Goal: Information Seeking & Learning: Find specific fact

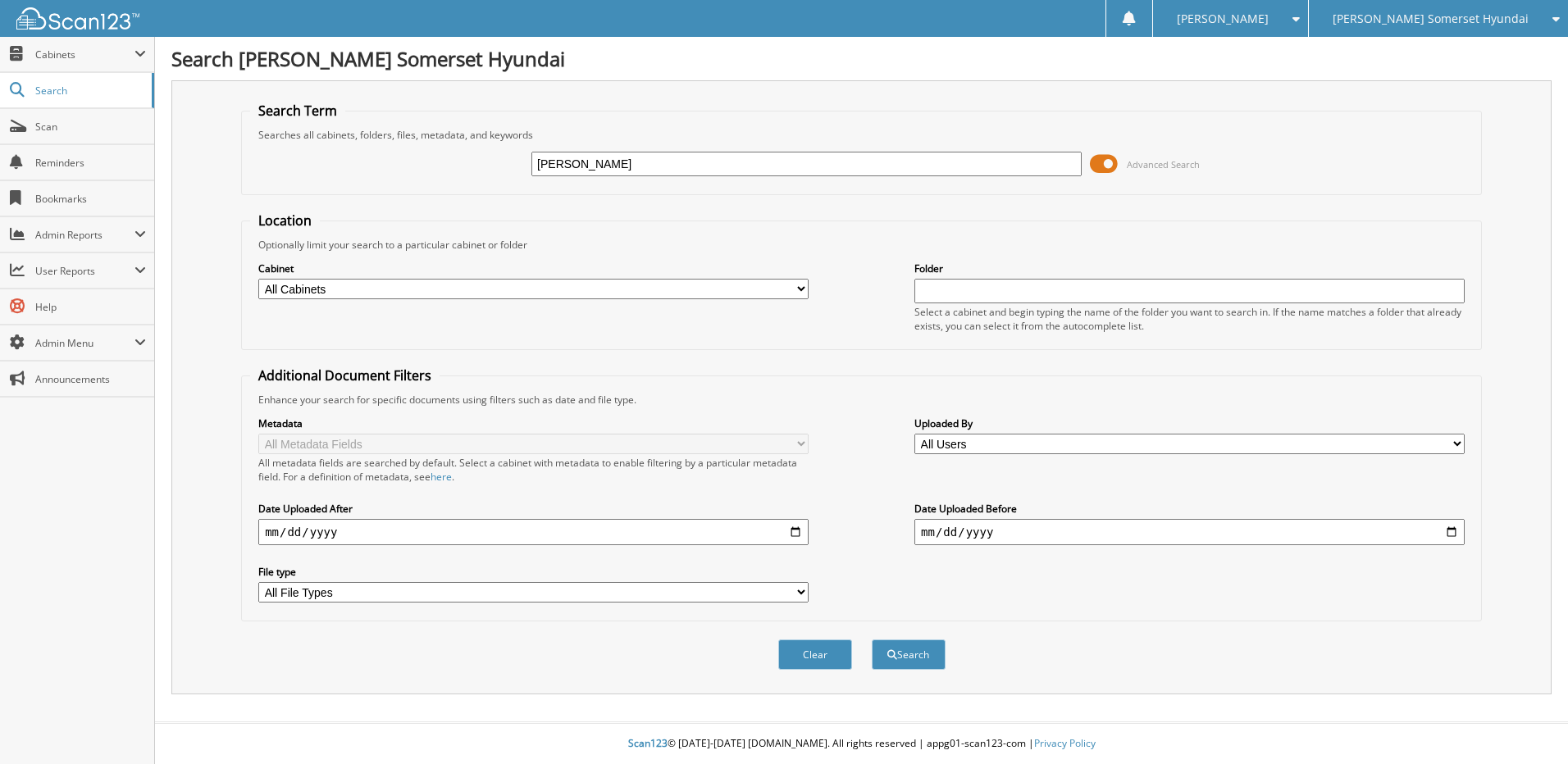
type input "[PERSON_NAME]"
click at [872, 639] on button "Search" at bounding box center [909, 655] width 74 height 31
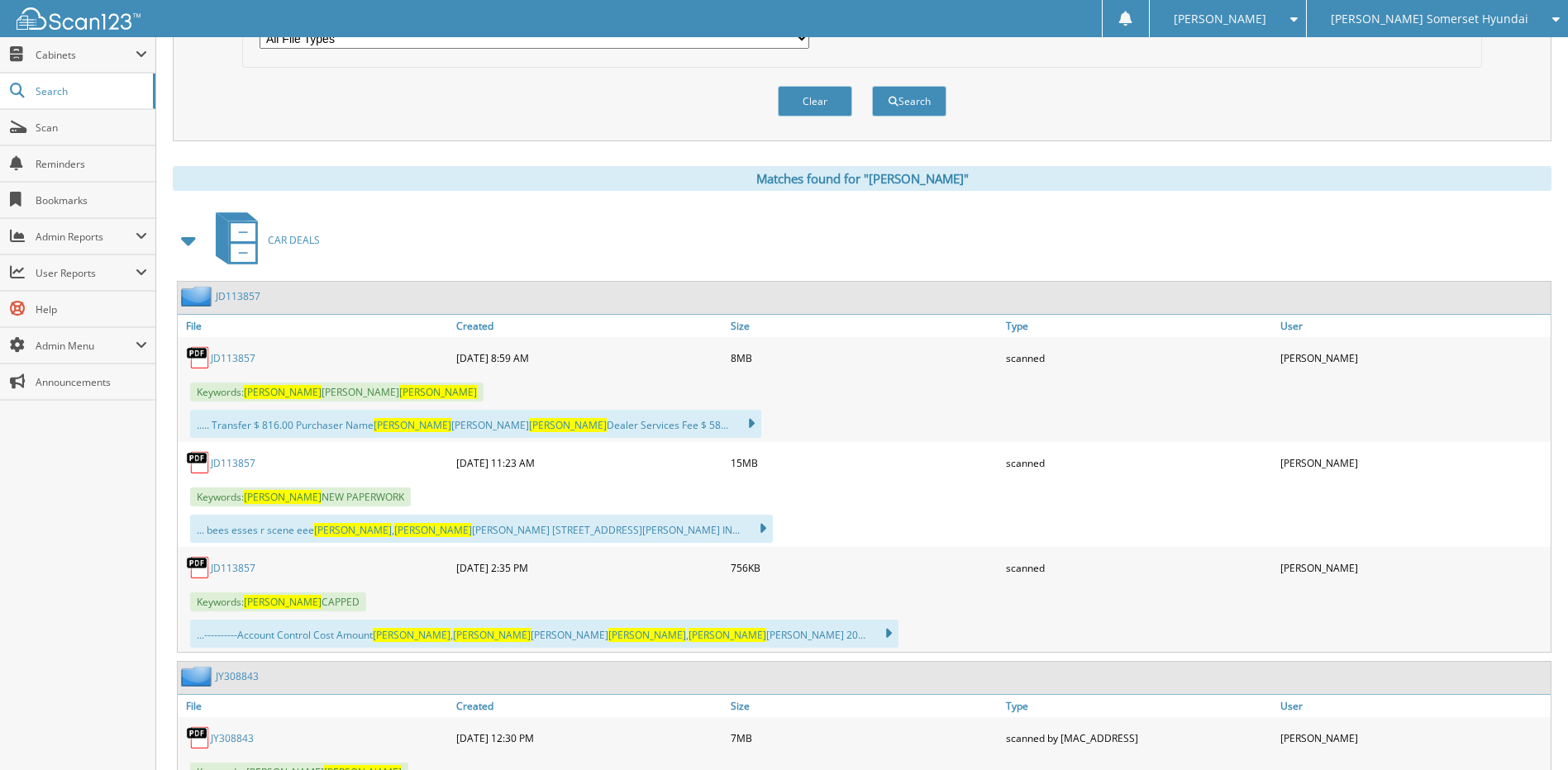
scroll to position [579, 0]
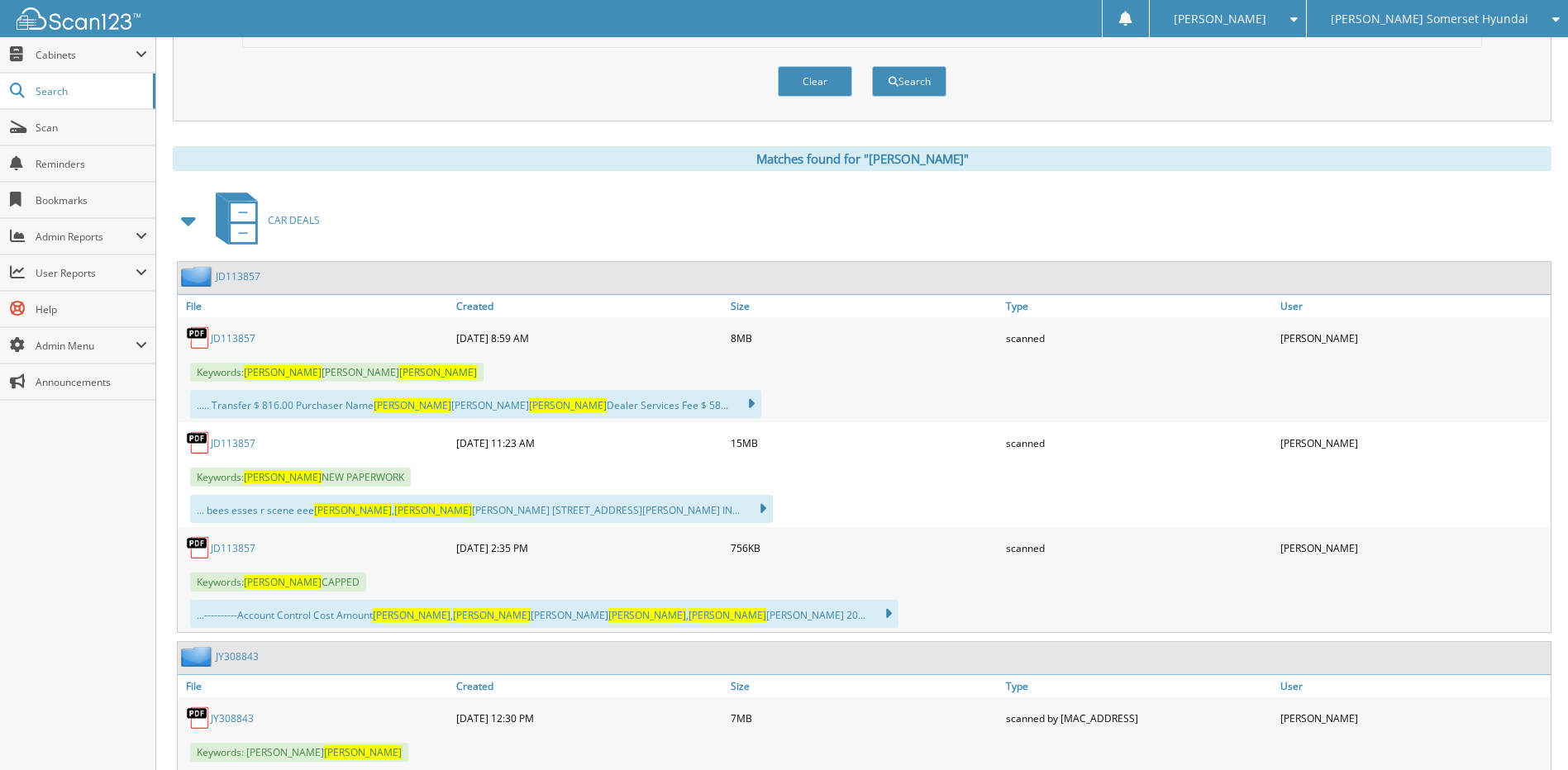
click at [224, 543] on link "JD113857" at bounding box center [233, 548] width 44 height 14
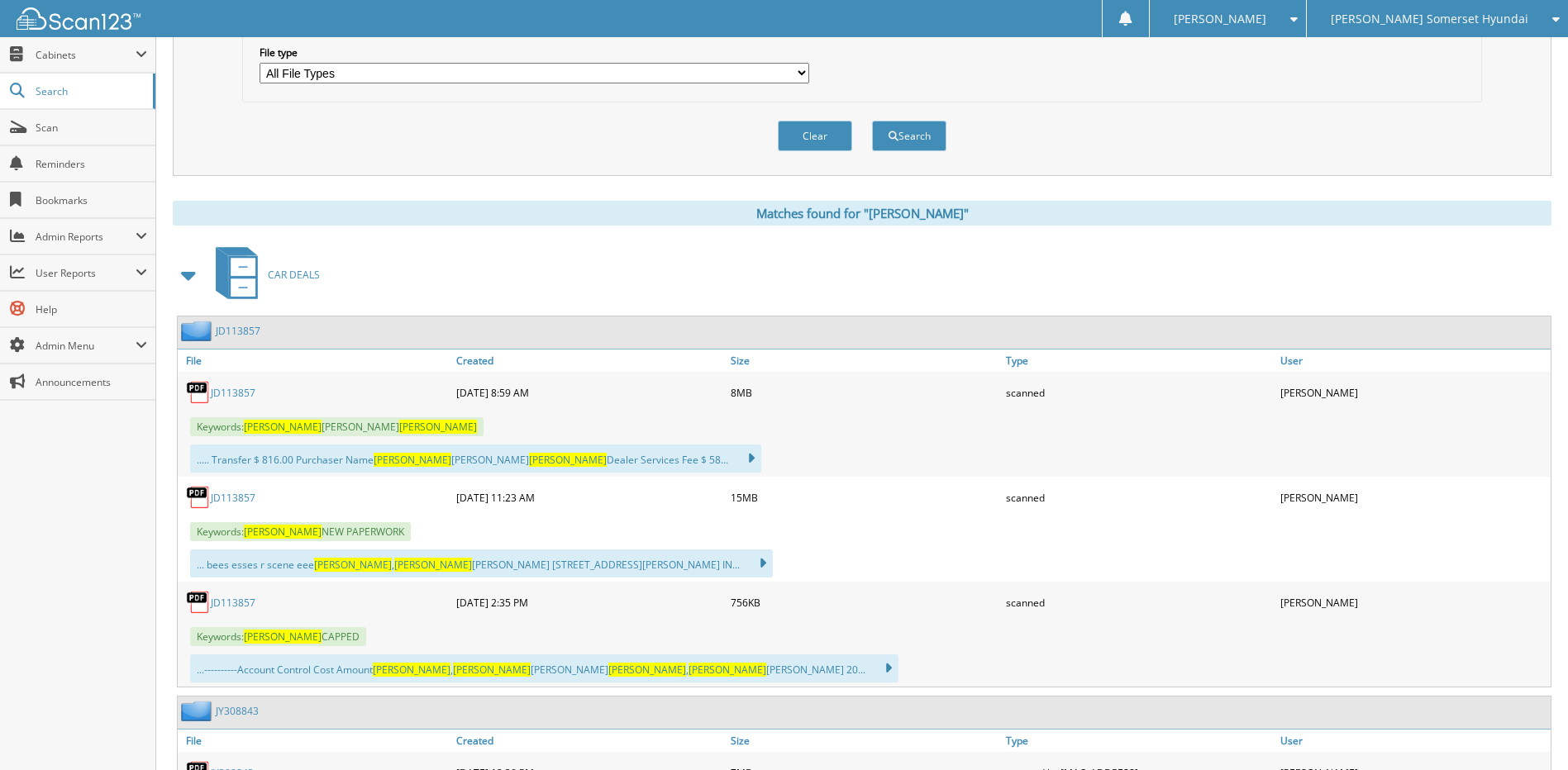
scroll to position [496, 0]
